Goal: Task Accomplishment & Management: Manage account settings

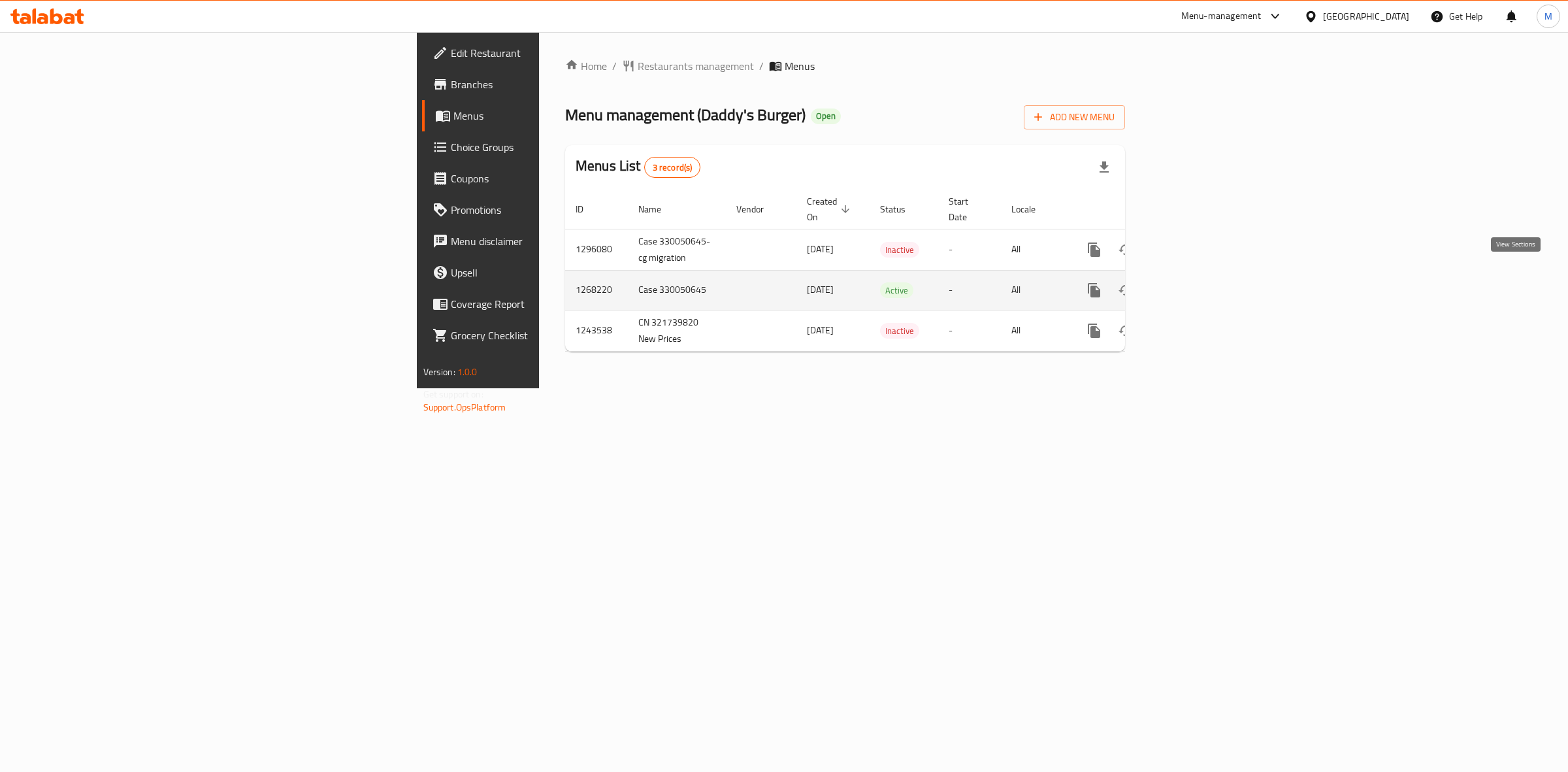
click at [1196, 283] on icon "enhanced table" at bounding box center [1188, 290] width 15 height 15
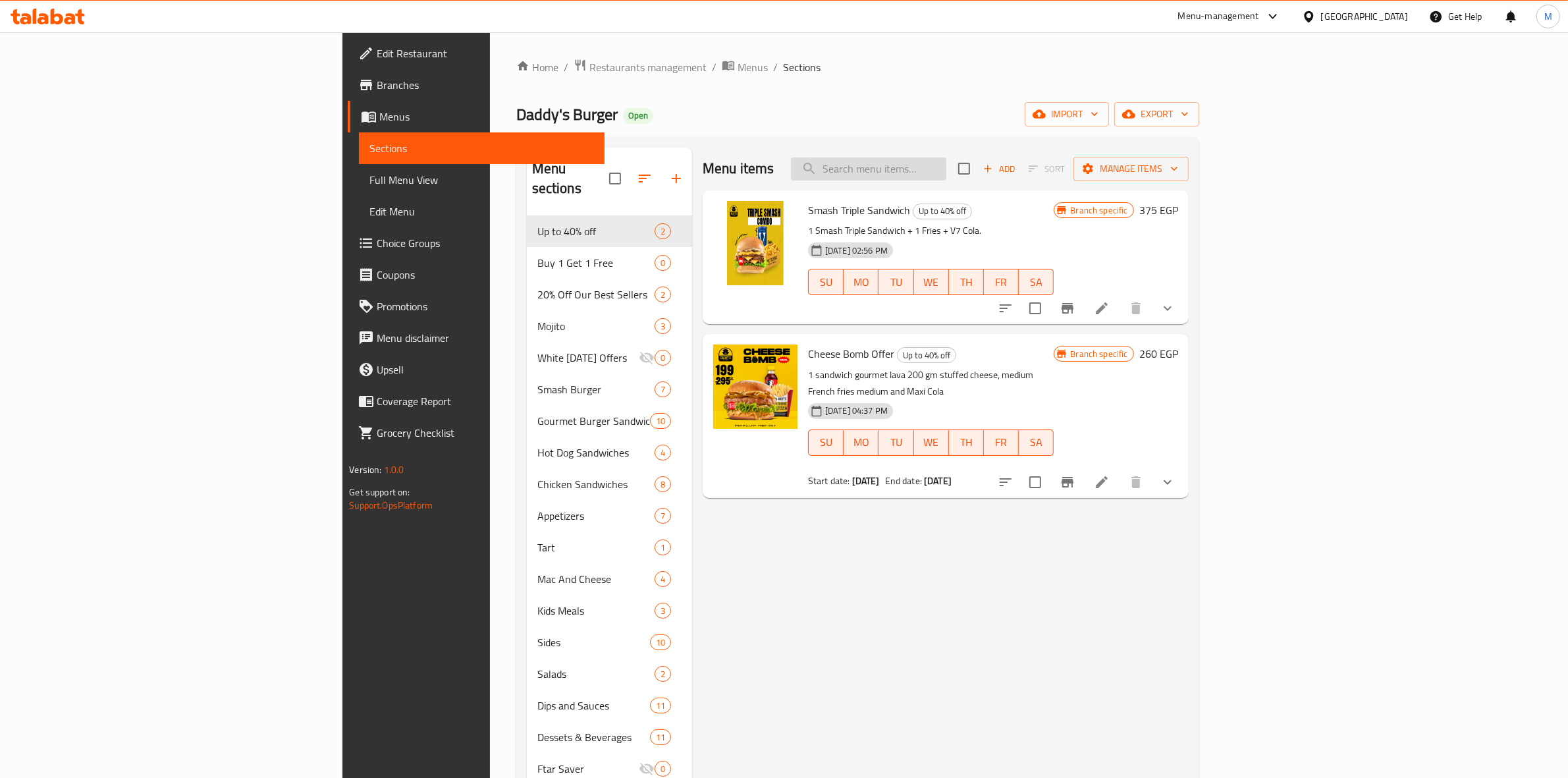
click at [946, 172] on input "search" at bounding box center [868, 169] width 155 height 23
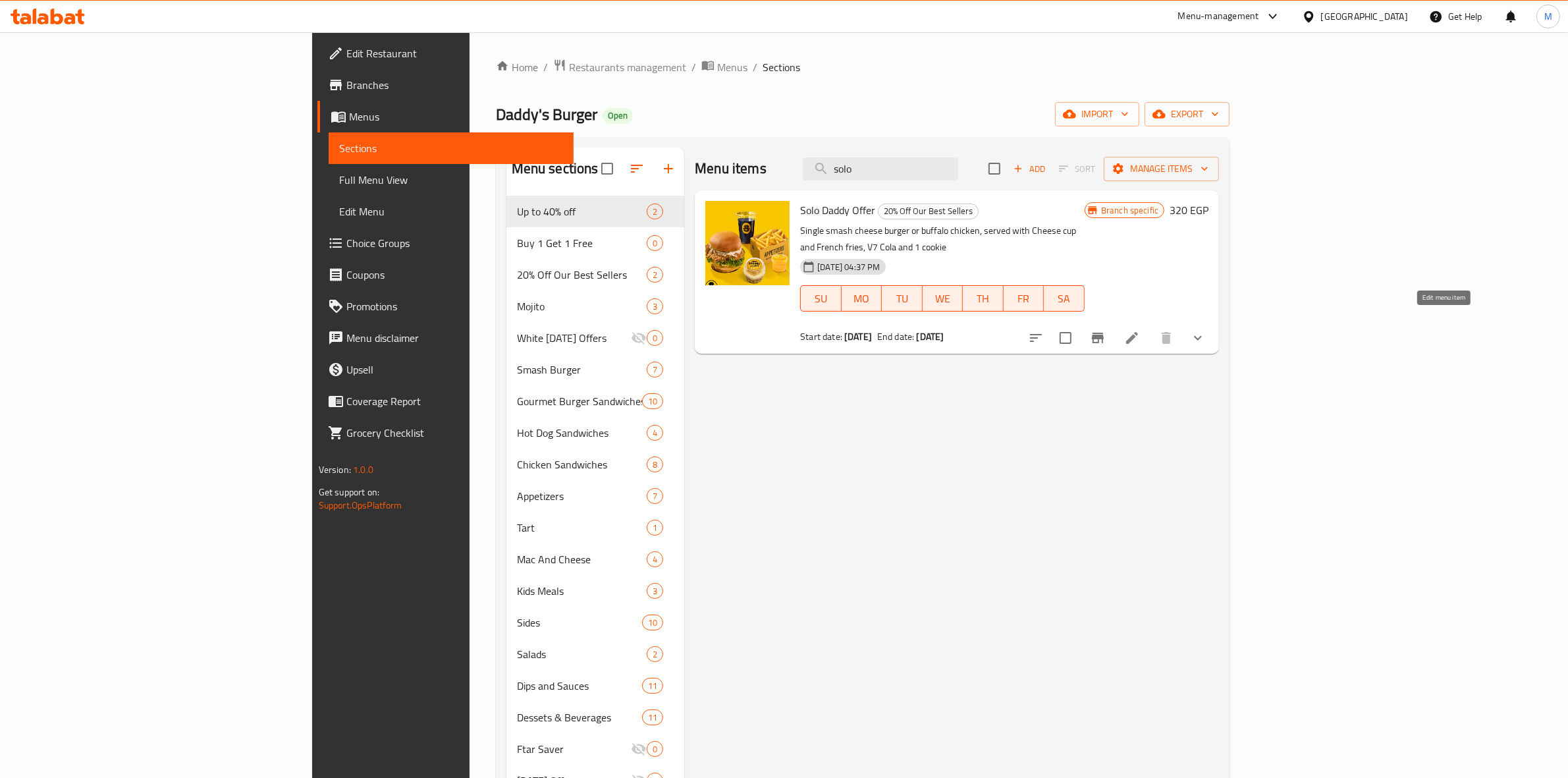
type input "solo"
click at [1140, 330] on icon at bounding box center [1132, 337] width 15 height 15
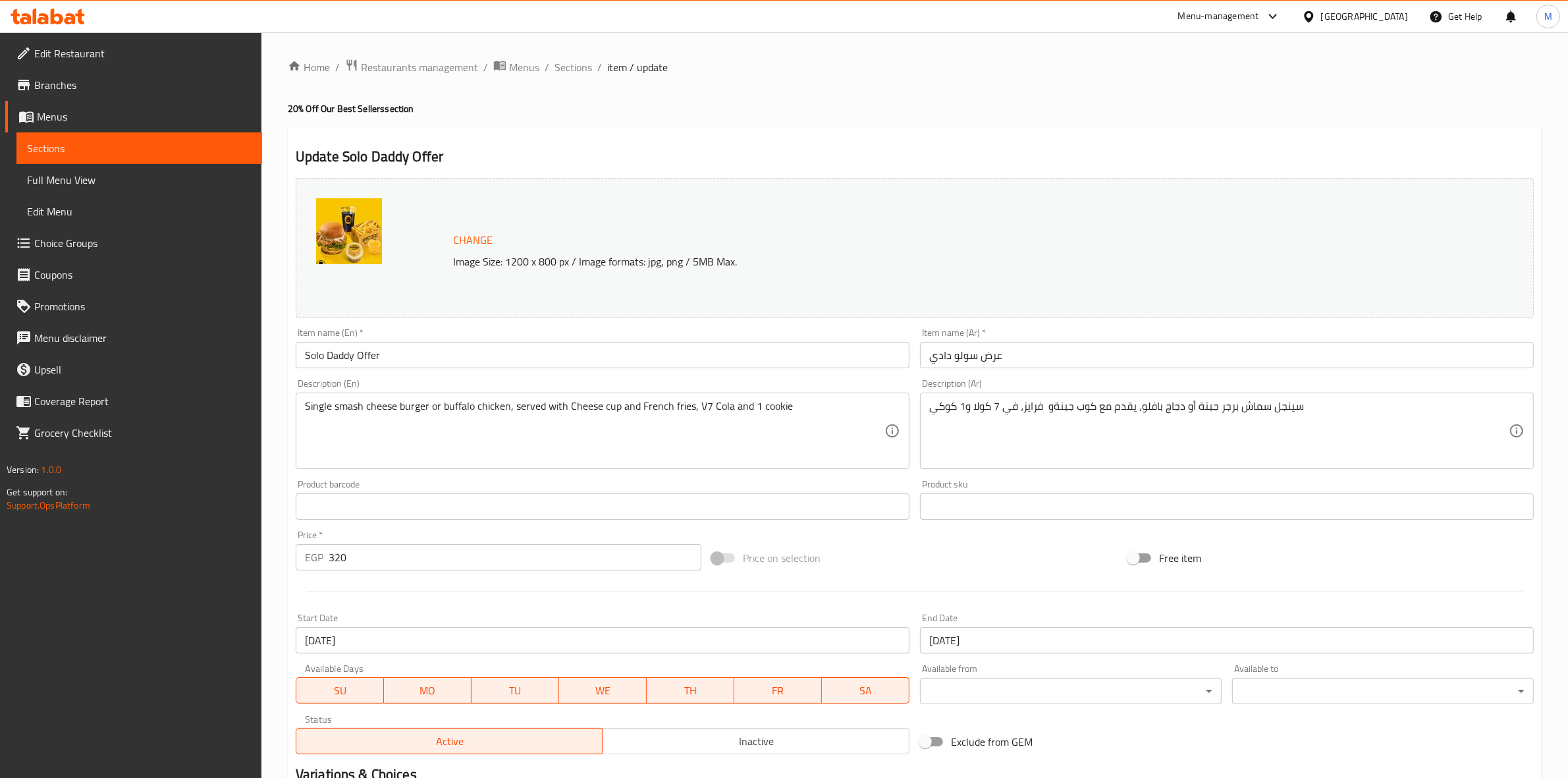
scroll to position [170, 0]
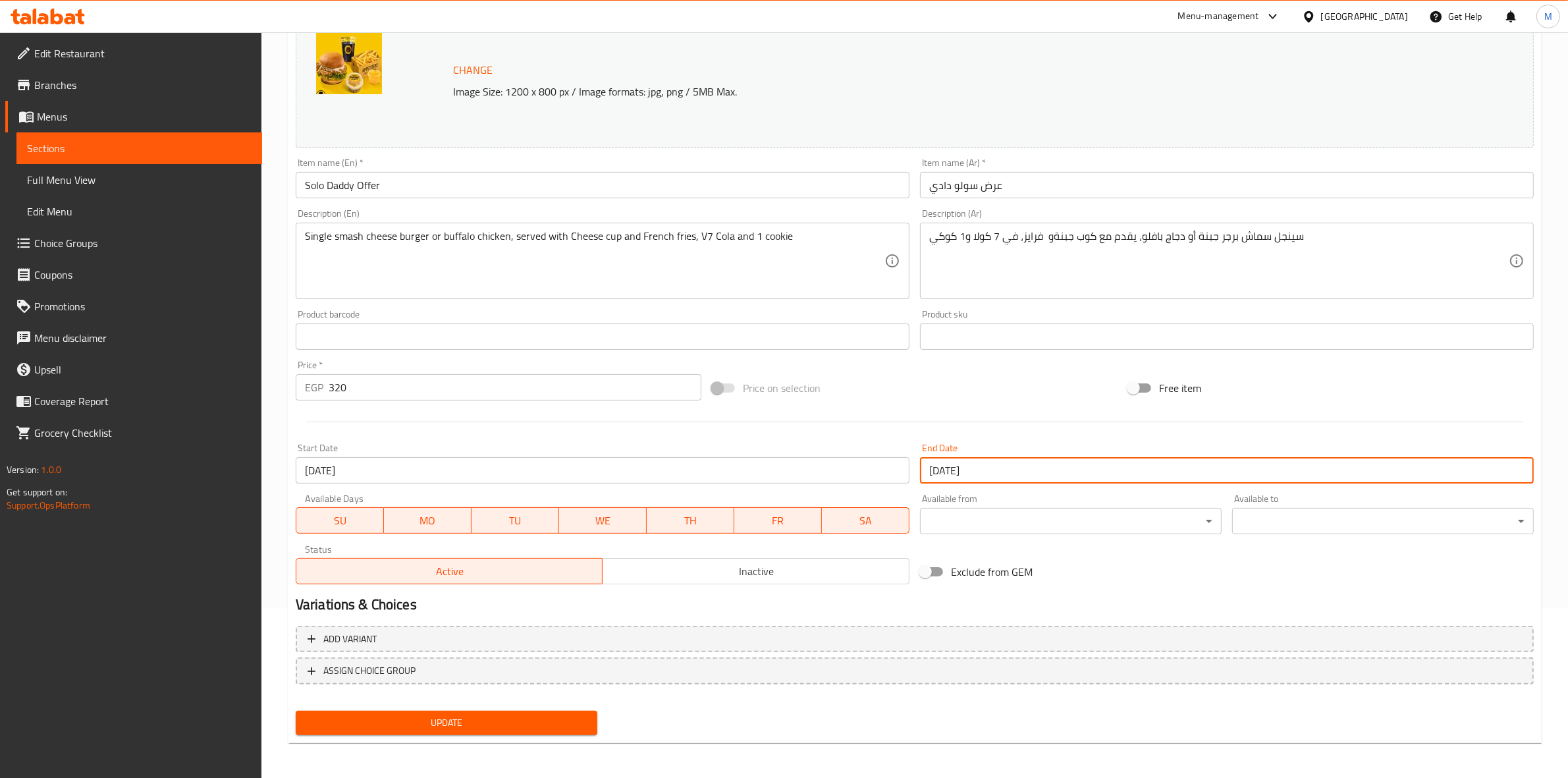
click at [1043, 462] on input "[DATE]" at bounding box center [1227, 470] width 614 height 26
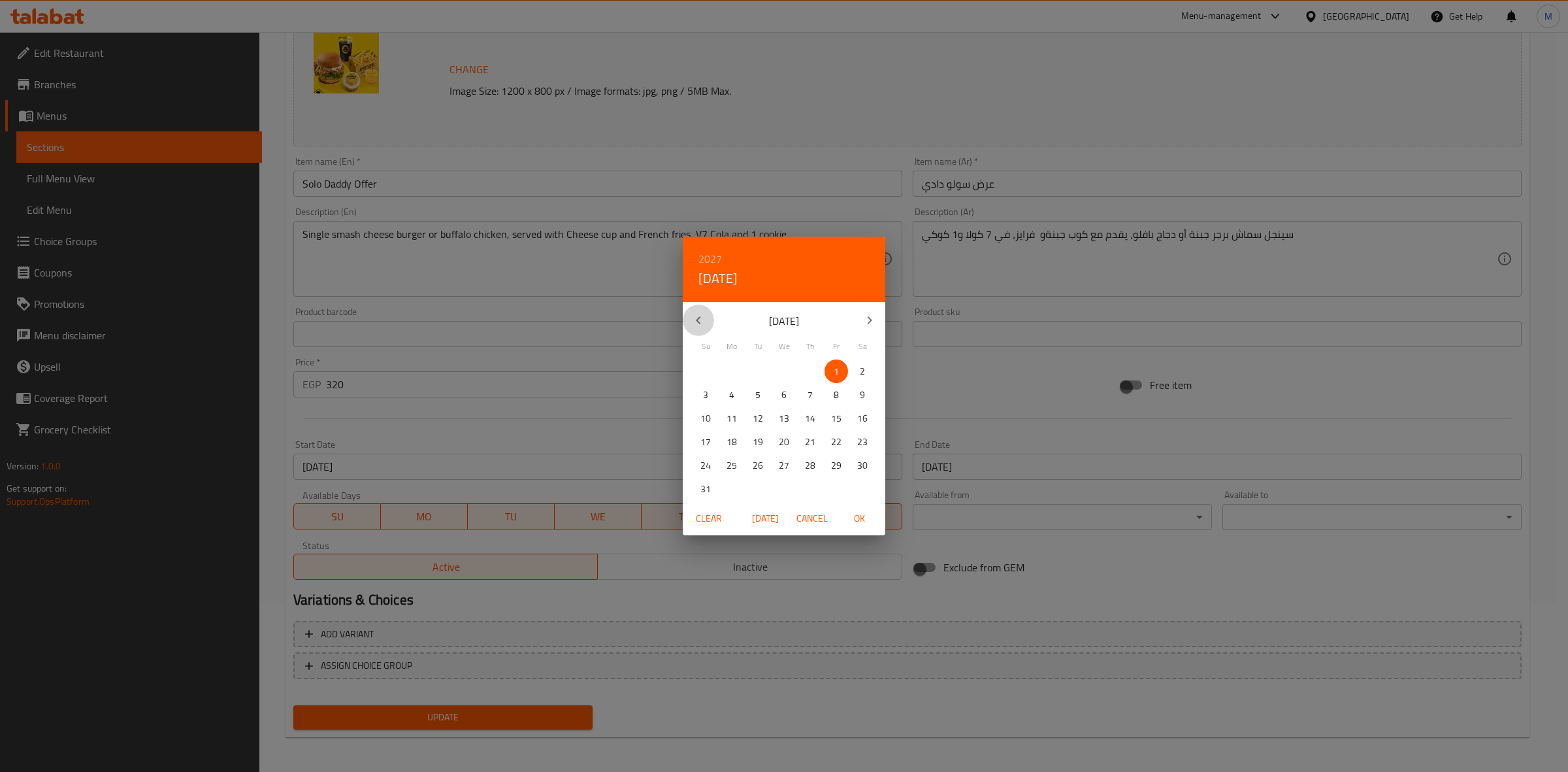
click at [702, 319] on icon "button" at bounding box center [698, 320] width 15 height 15
click at [700, 321] on icon "button" at bounding box center [698, 320] width 15 height 15
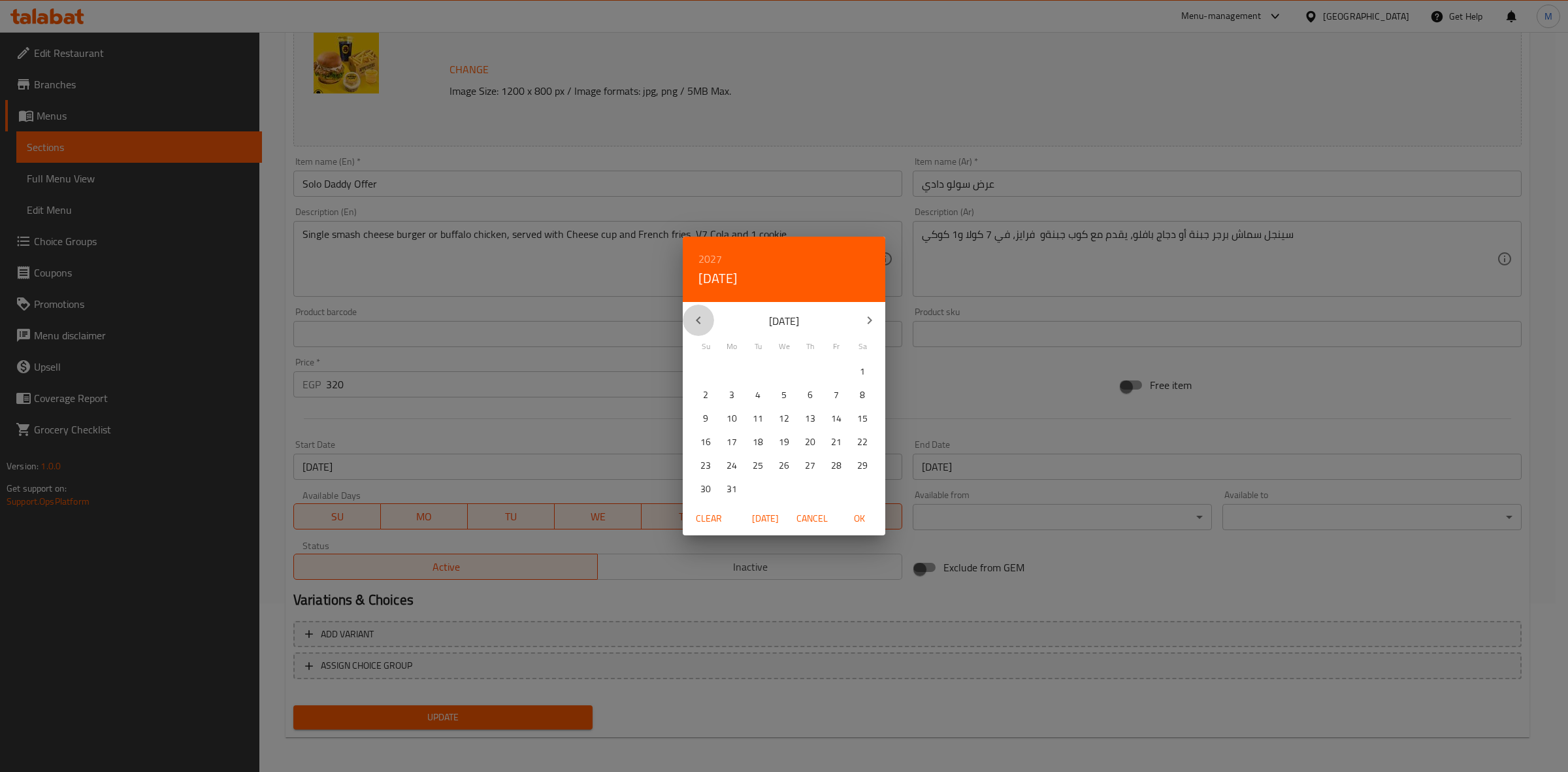
click at [700, 321] on icon "button" at bounding box center [698, 320] width 15 height 15
click at [772, 516] on span "[DATE]" at bounding box center [764, 519] width 31 height 16
click at [863, 520] on span "OK" at bounding box center [858, 519] width 31 height 16
type input "[DATE]"
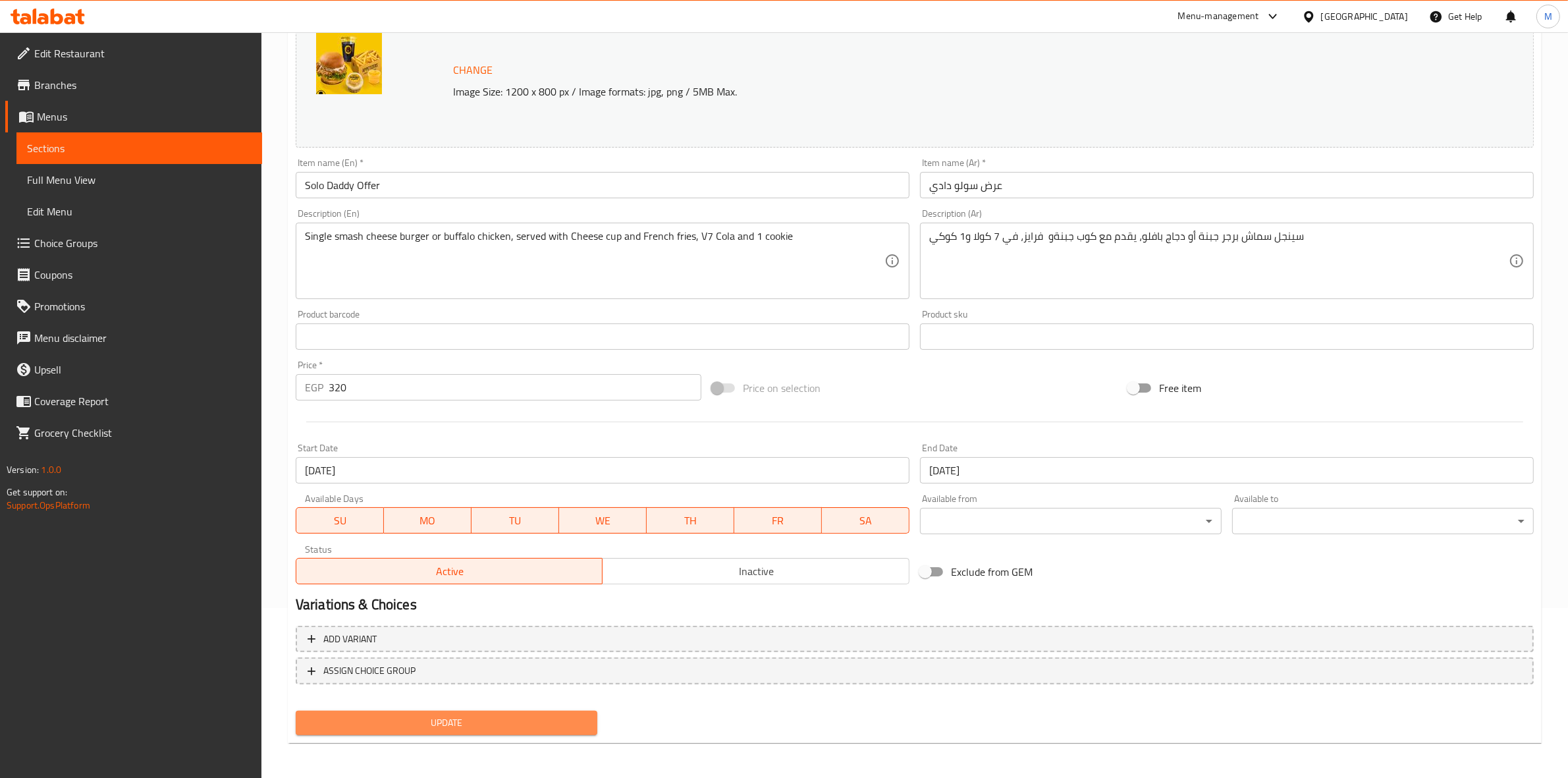
click at [448, 720] on span "Update" at bounding box center [446, 723] width 280 height 16
